Goal: Task Accomplishment & Management: Use online tool/utility

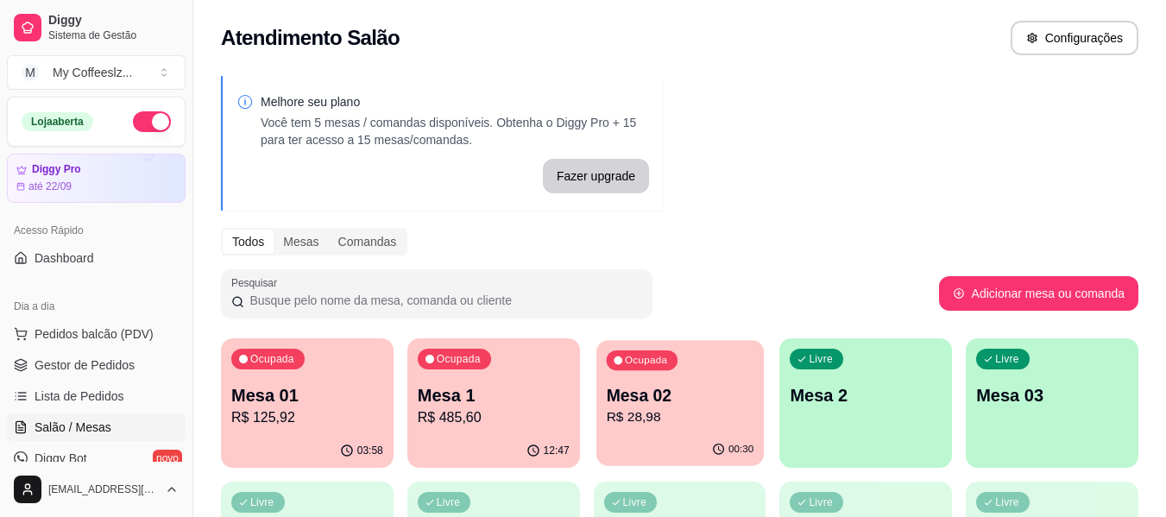
click at [676, 399] on p "Mesa 02" at bounding box center [680, 395] width 148 height 23
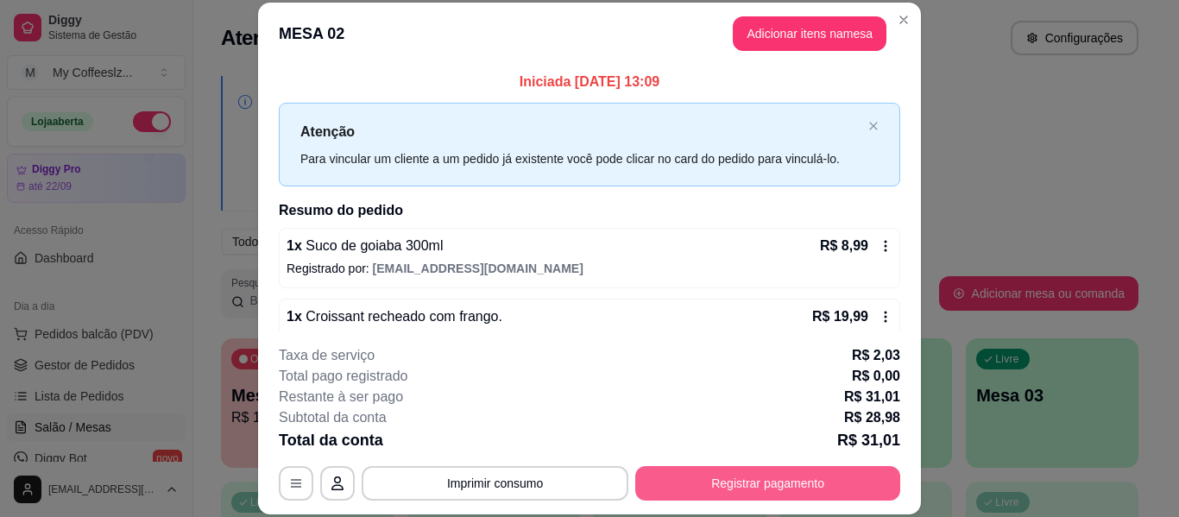
click at [703, 481] on button "Registrar pagamento" at bounding box center [767, 483] width 265 height 35
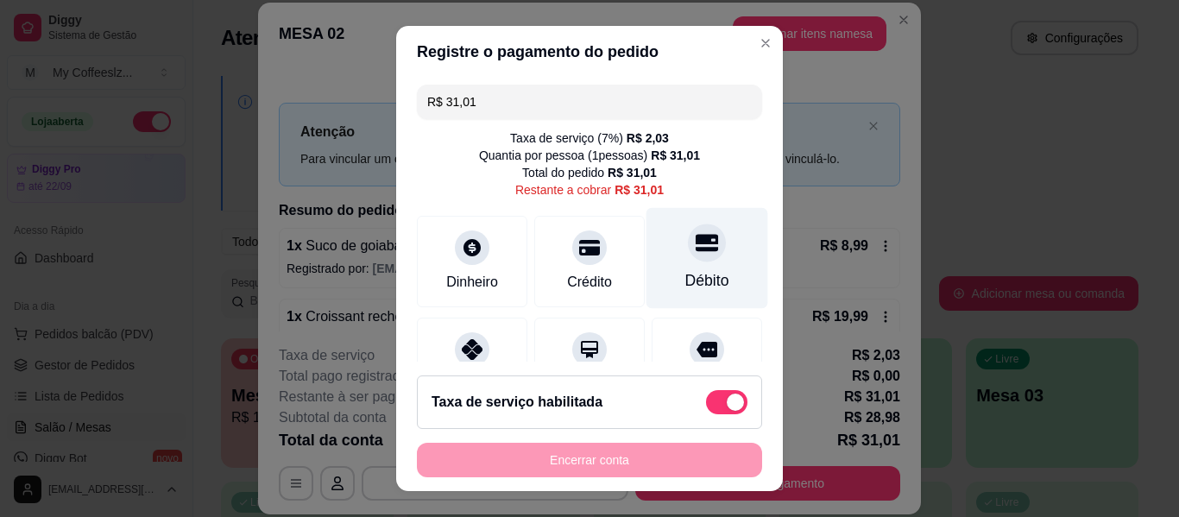
click at [701, 265] on div "Débito" at bounding box center [707, 258] width 122 height 101
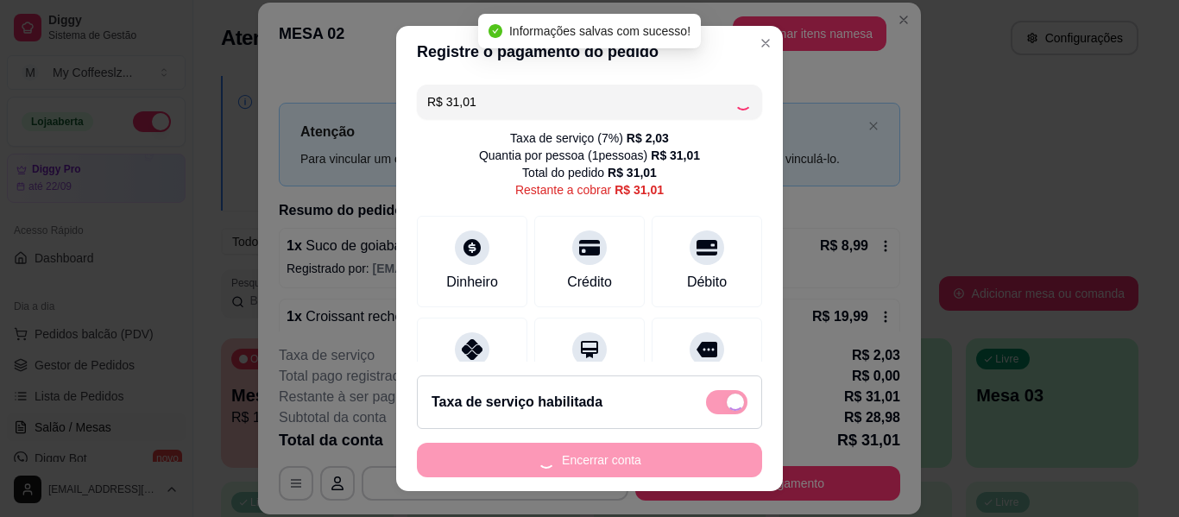
type input "R$ 0,00"
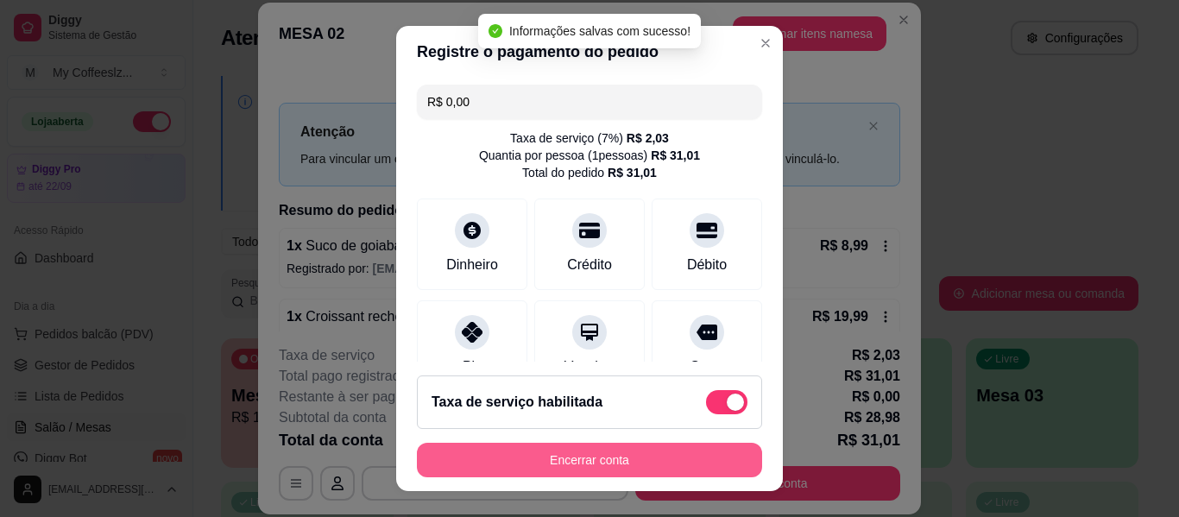
click at [625, 457] on button "Encerrar conta" at bounding box center [589, 460] width 345 height 35
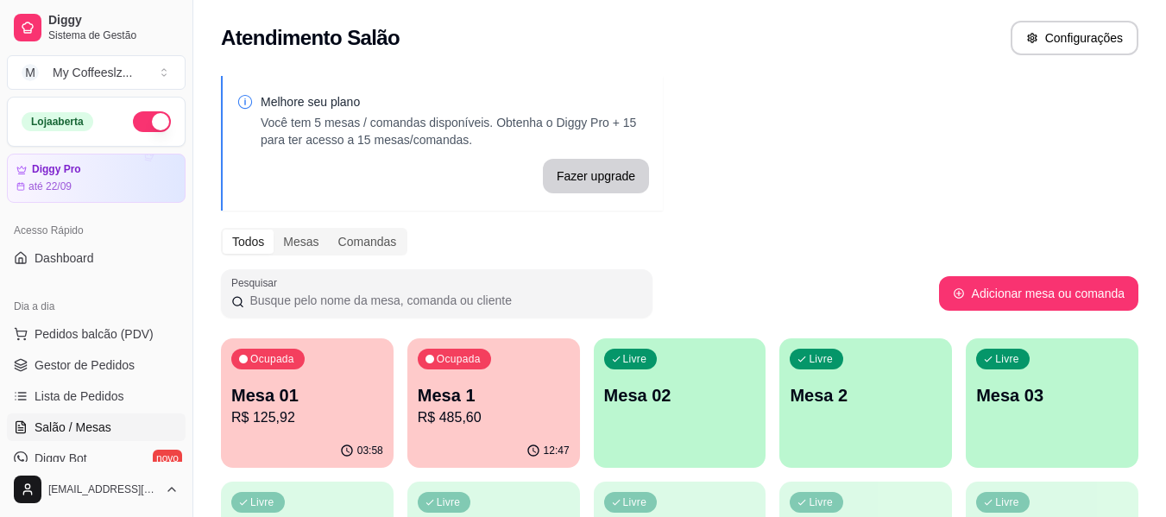
click at [701, 363] on div "Livre Mesa 02" at bounding box center [680, 392] width 173 height 109
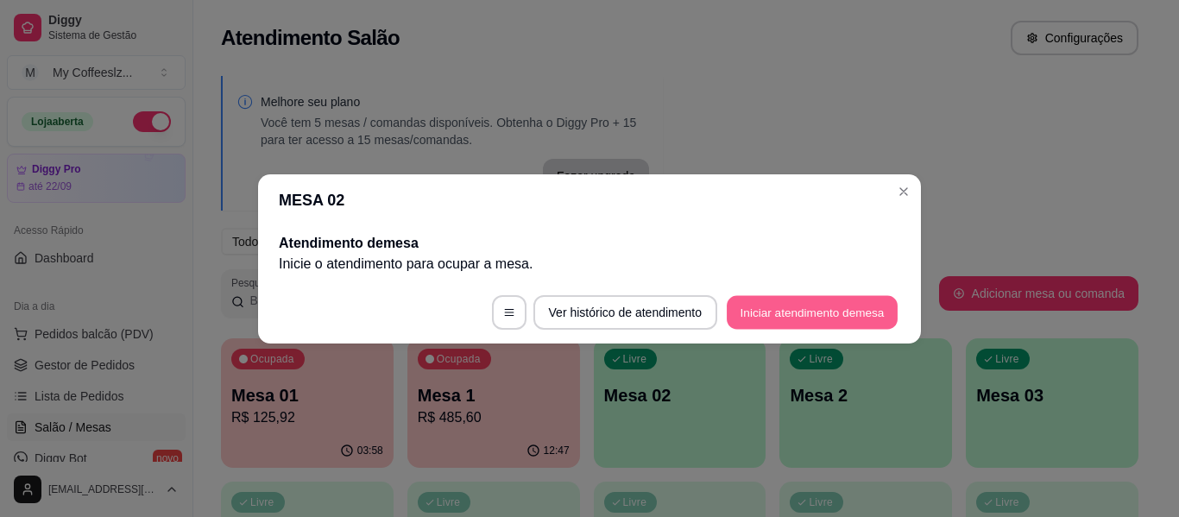
click at [768, 300] on button "Iniciar atendimento de mesa" at bounding box center [811, 312] width 171 height 34
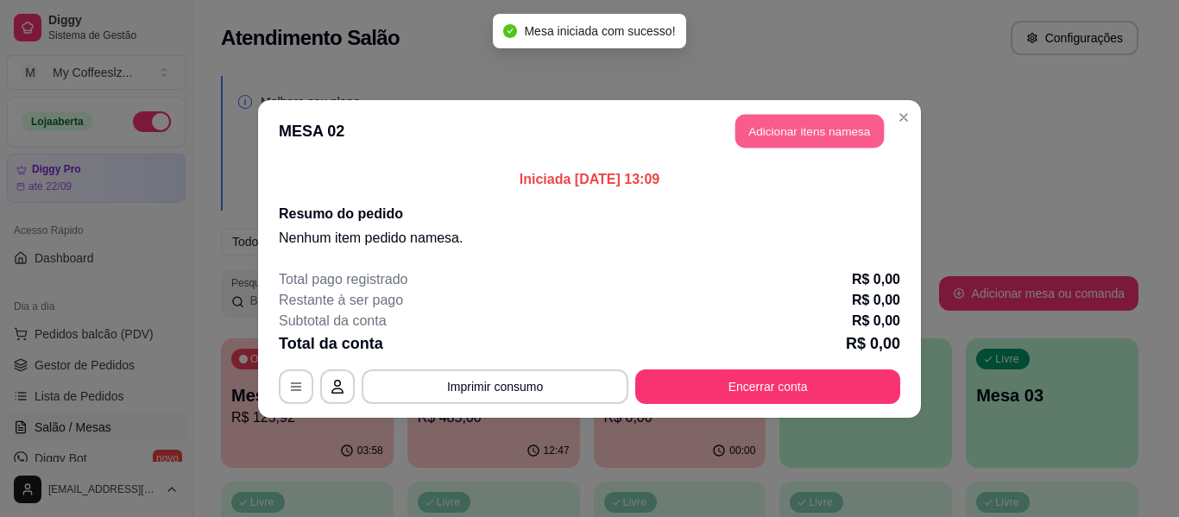
click at [768, 137] on button "Adicionar itens na mesa" at bounding box center [809, 131] width 148 height 34
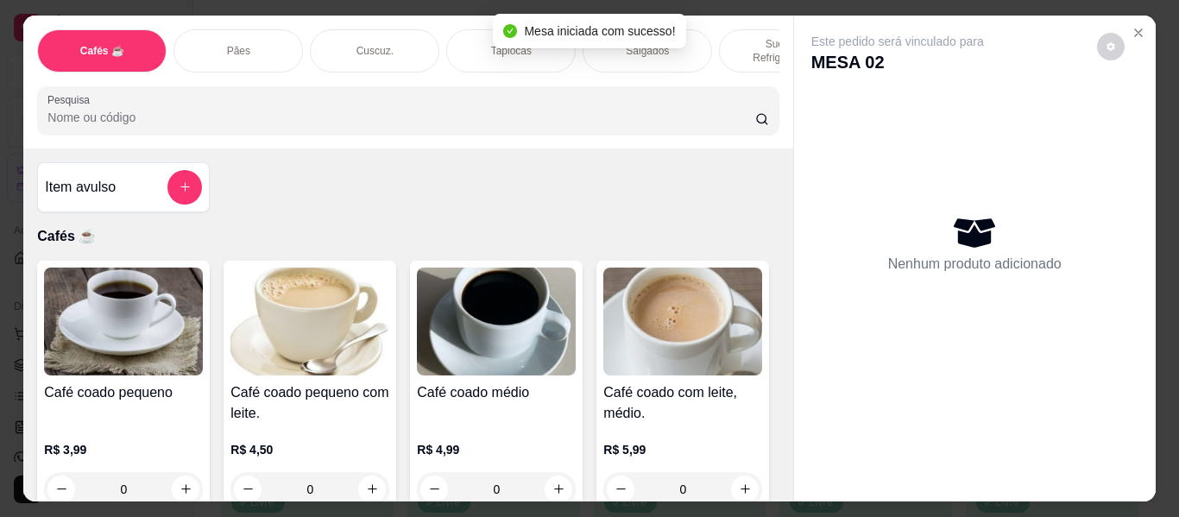
click at [695, 35] on div "Salgados" at bounding box center [646, 50] width 129 height 43
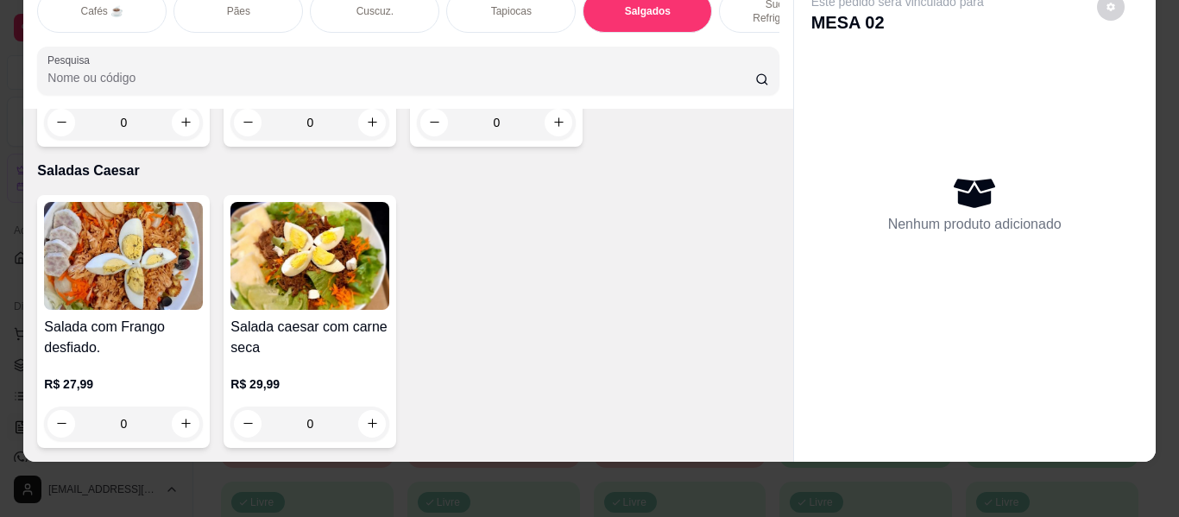
scroll to position [11859, 0]
click at [387, 124] on div "Omelete com recheio de [PERSON_NAME]. R$ 21,99 0" at bounding box center [309, 20] width 173 height 253
